Goal: Register for event/course

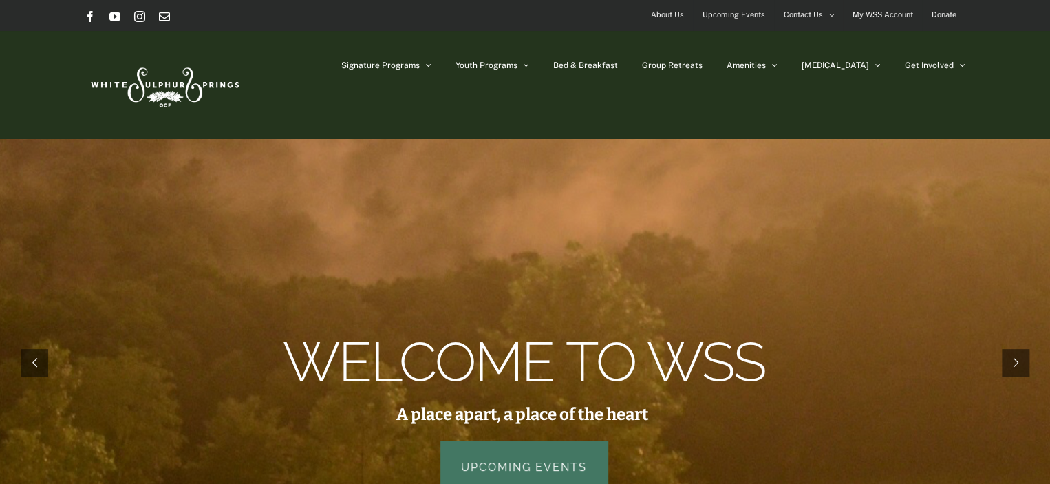
click at [525, 457] on link "Upcoming Events" at bounding box center [523, 461] width 167 height 43
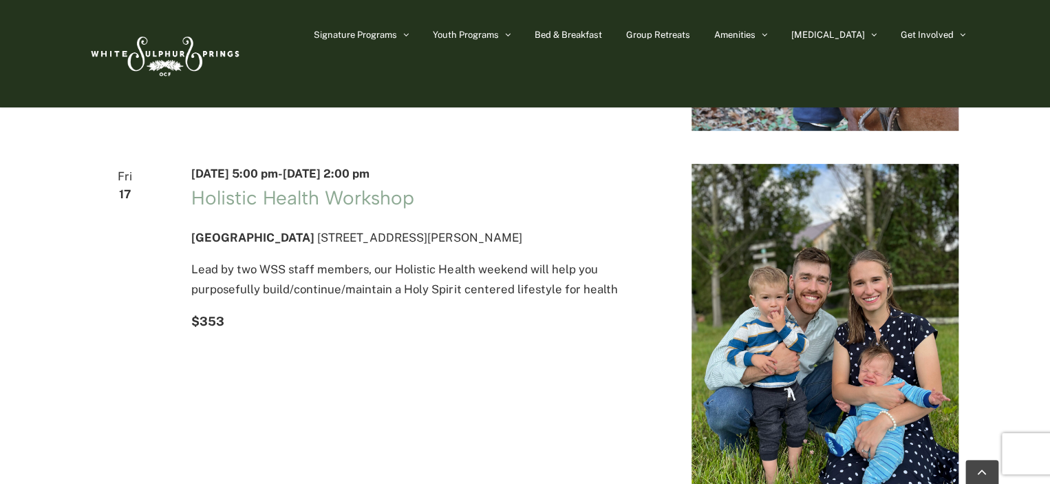
scroll to position [248, 0]
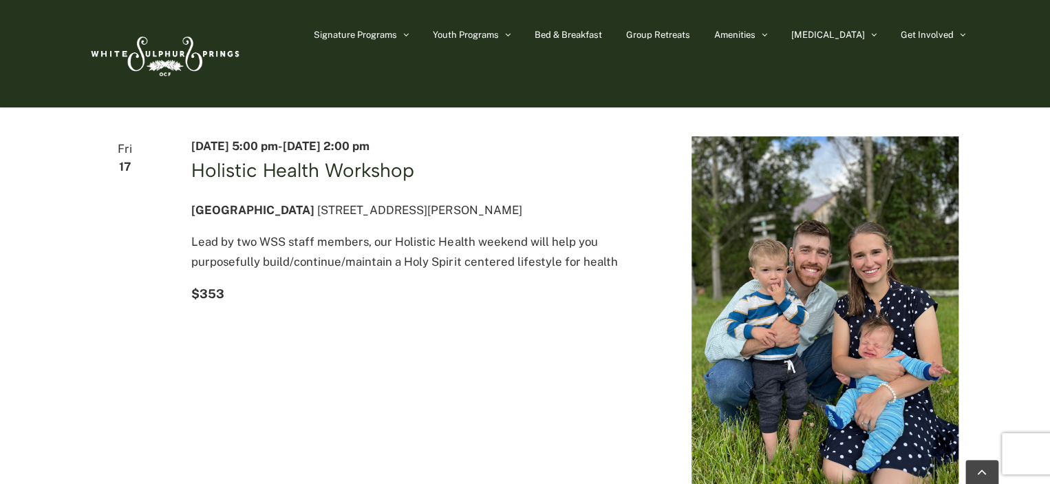
click at [334, 180] on link "Holistic Health Workshop" at bounding box center [302, 169] width 223 height 23
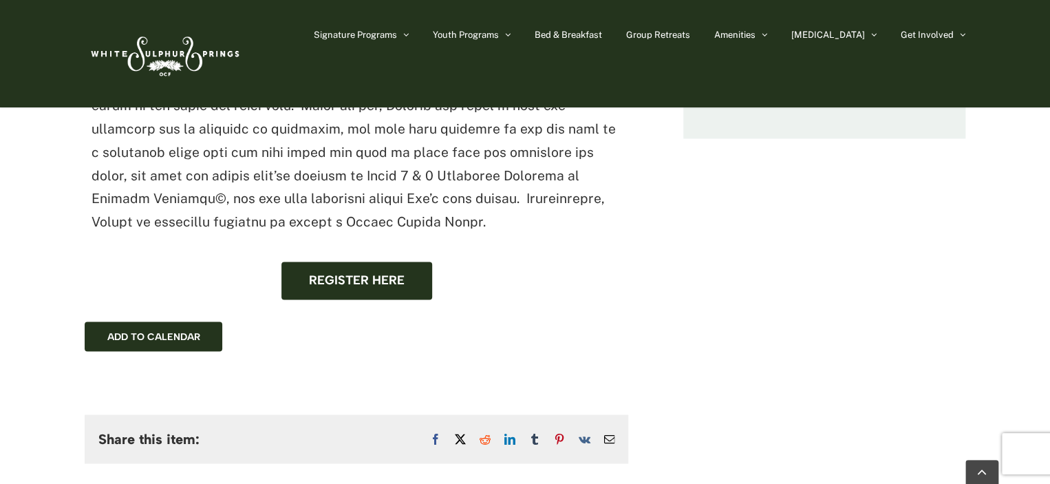
scroll to position [1018, 0]
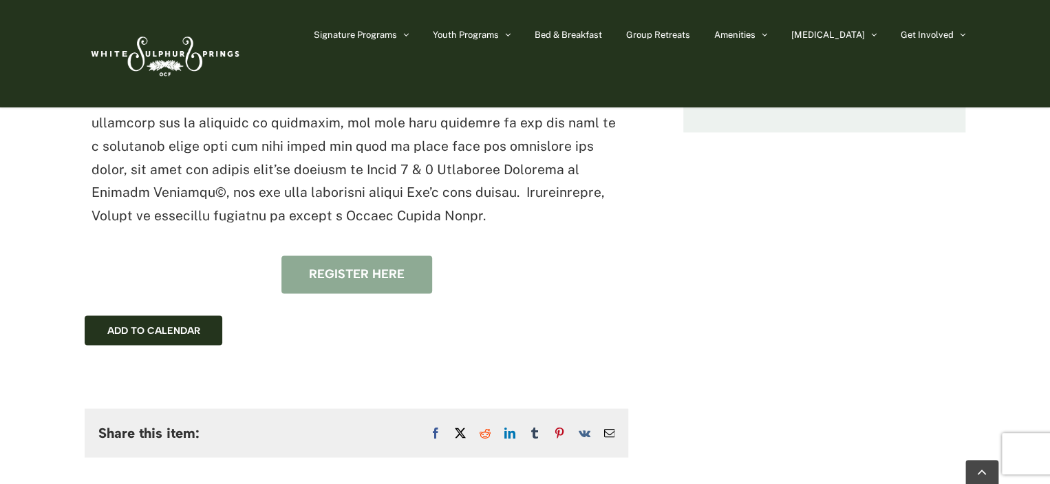
click at [350, 267] on span "Register here" at bounding box center [357, 274] width 96 height 14
